Goal: Task Accomplishment & Management: Use online tool/utility

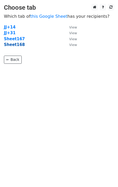
click at [18, 45] on strong "Sheet168" at bounding box center [14, 44] width 21 height 5
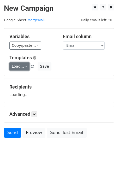
click at [18, 64] on link "Load..." at bounding box center [19, 66] width 20 height 8
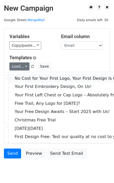
click at [33, 79] on link "No Cost for Your First Logo, Your First Design Is On Us!" at bounding box center [70, 78] width 125 height 8
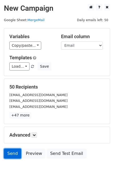
click at [10, 154] on link "Send" at bounding box center [12, 154] width 17 height 10
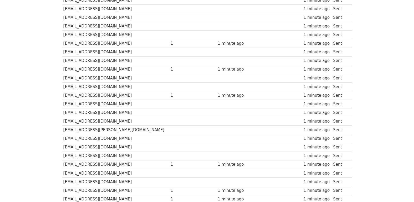
scroll to position [363, 0]
